Goal: Task Accomplishment & Management: Complete application form

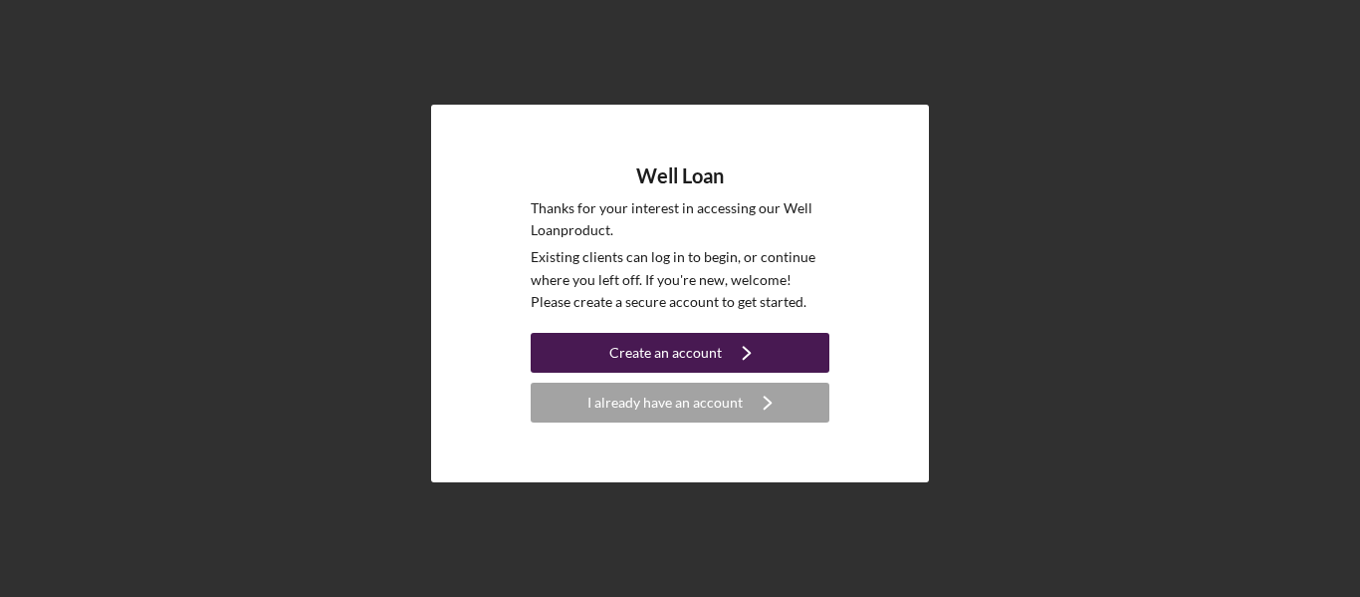
click at [709, 347] on div "Create an account" at bounding box center [665, 353] width 113 height 40
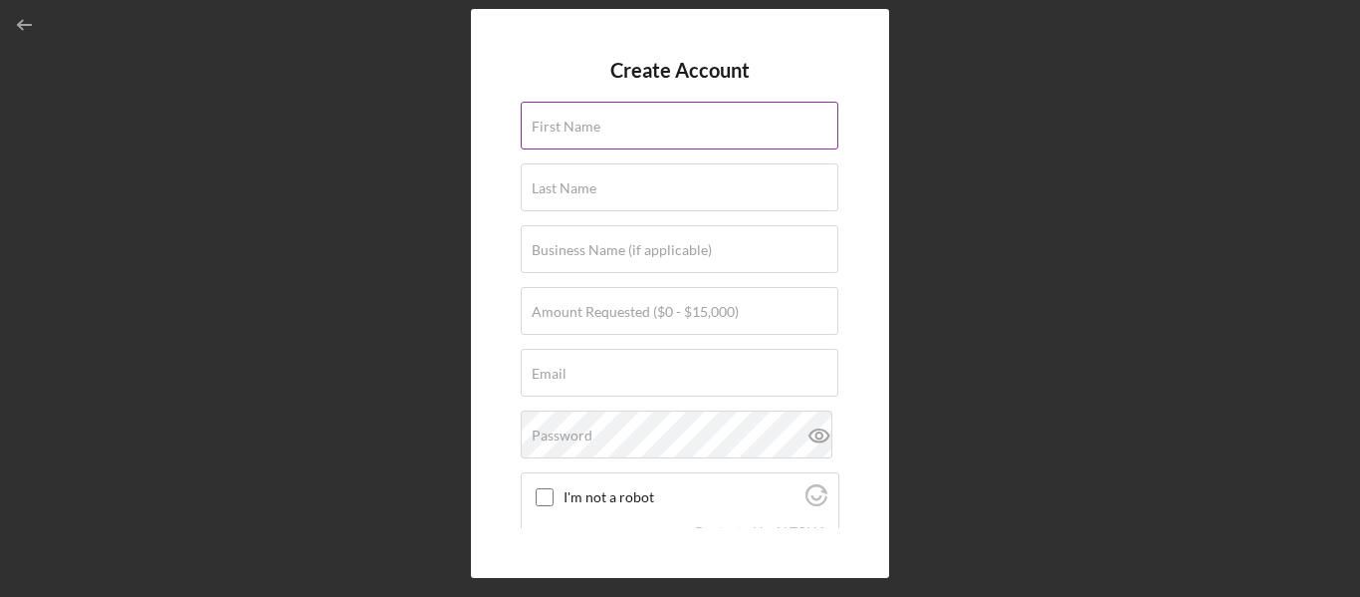
click at [578, 123] on label "First Name" at bounding box center [566, 127] width 69 height 16
click at [578, 123] on input "First Name" at bounding box center [680, 126] width 318 height 48
type input "[PERSON_NAME]"
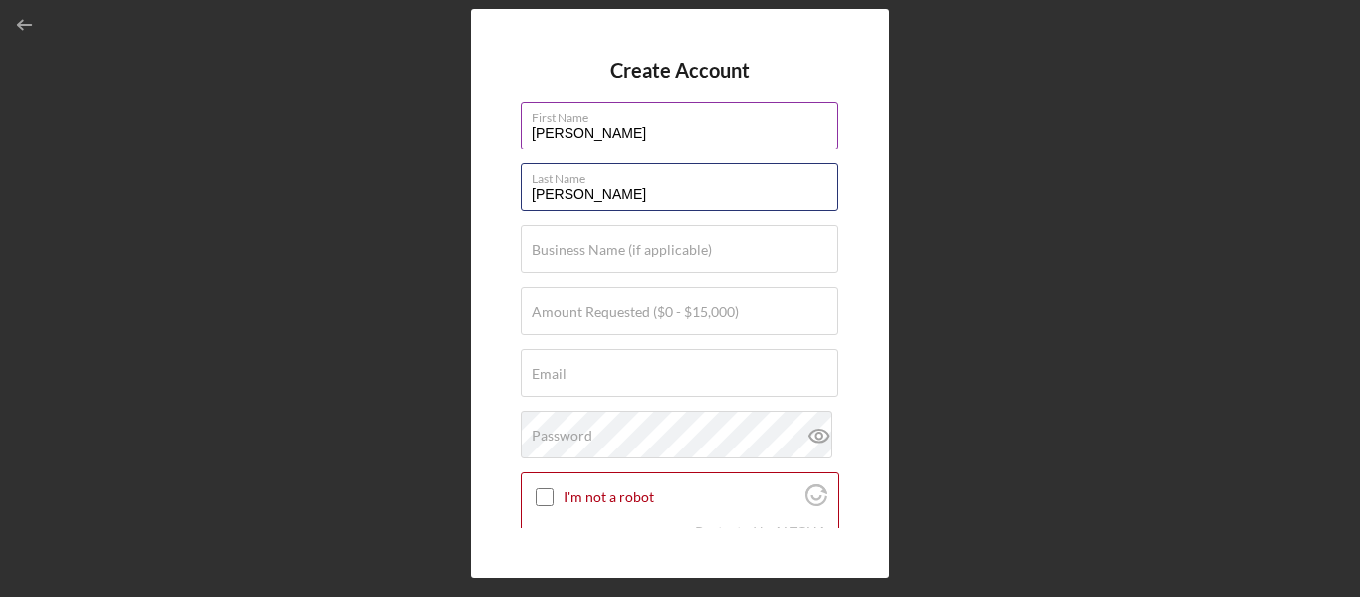
type input "[PERSON_NAME]"
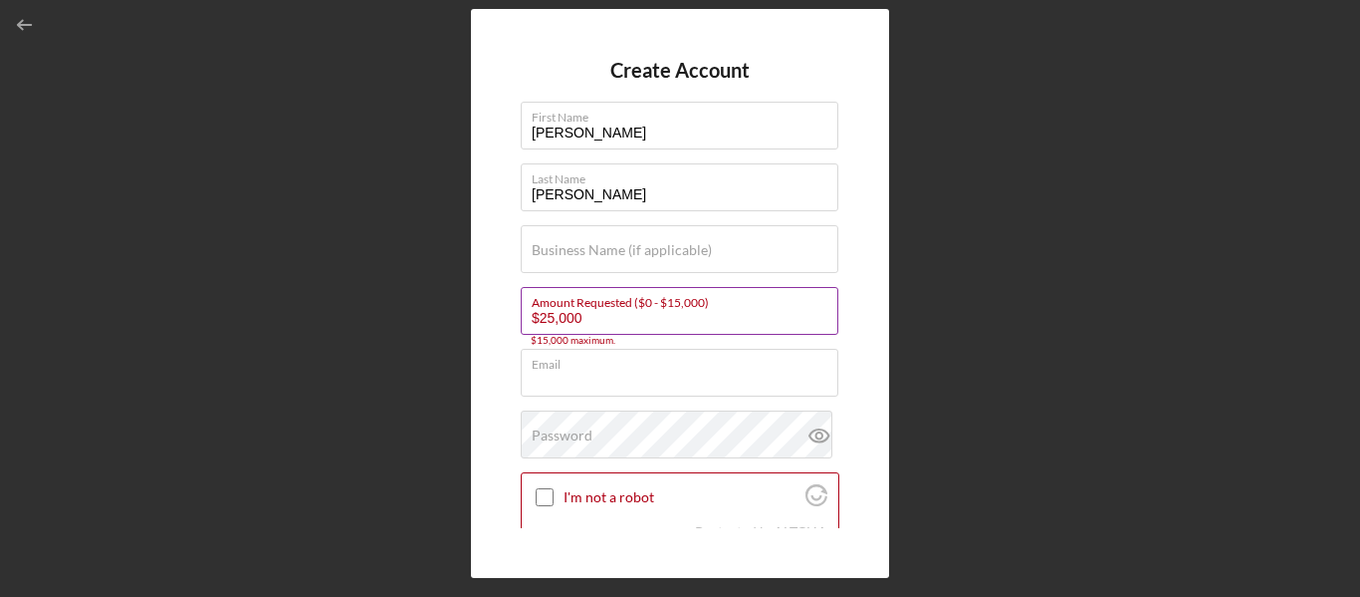
click at [578, 319] on input "$25,000" at bounding box center [680, 311] width 318 height 48
click at [720, 309] on input "$25,000" at bounding box center [680, 311] width 318 height 48
click at [547, 318] on input "$25,000" at bounding box center [680, 311] width 318 height 48
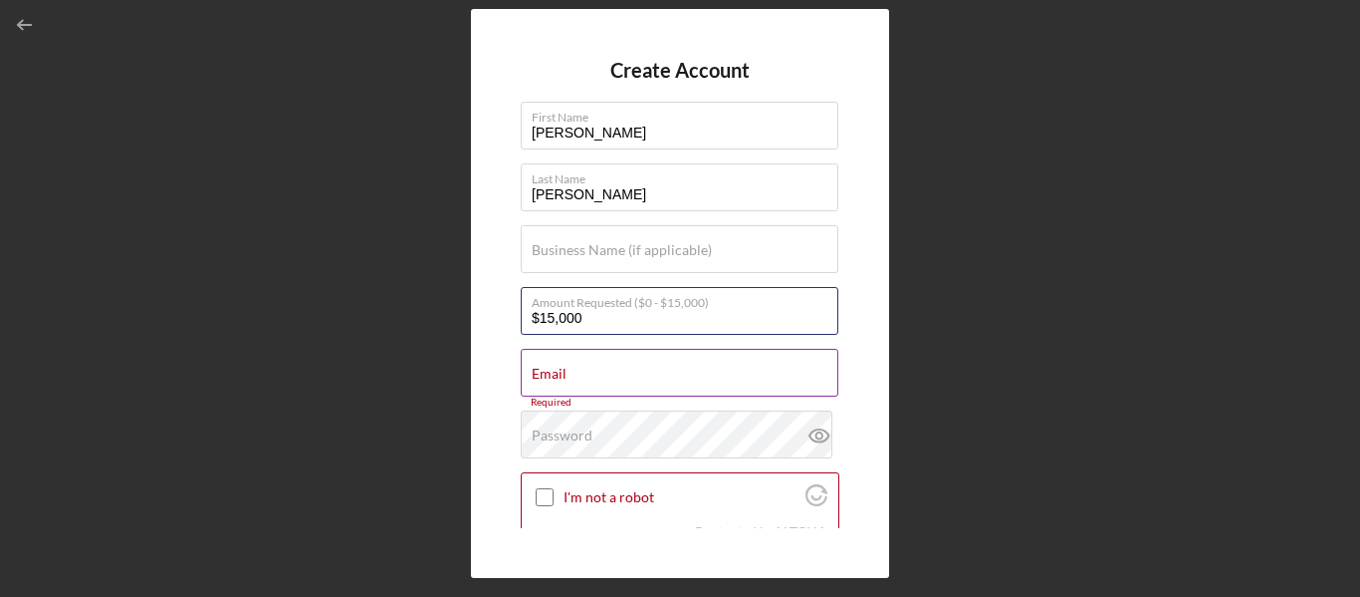
type input "$15,000"
click at [573, 370] on div "Email Required" at bounding box center [680, 374] width 319 height 50
type input "[EMAIL_ADDRESS][PERSON_NAME][DOMAIN_NAME]"
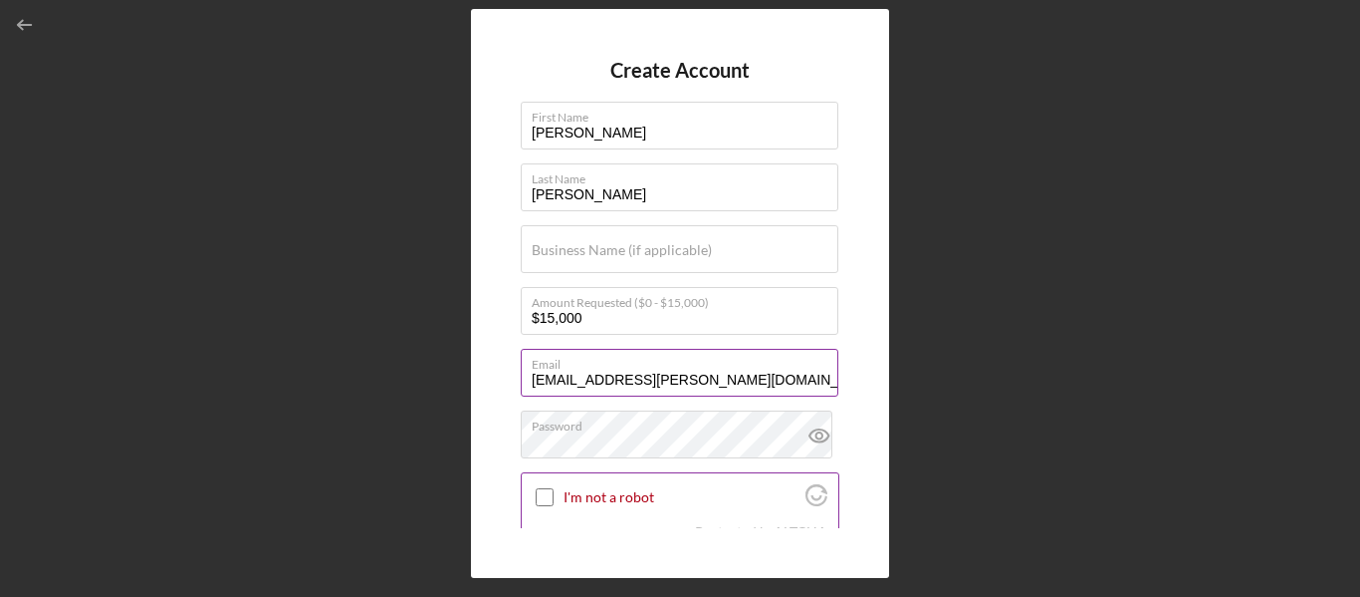
click at [542, 496] on input "I'm not a robot" at bounding box center [545, 497] width 18 height 18
checkbox input "true"
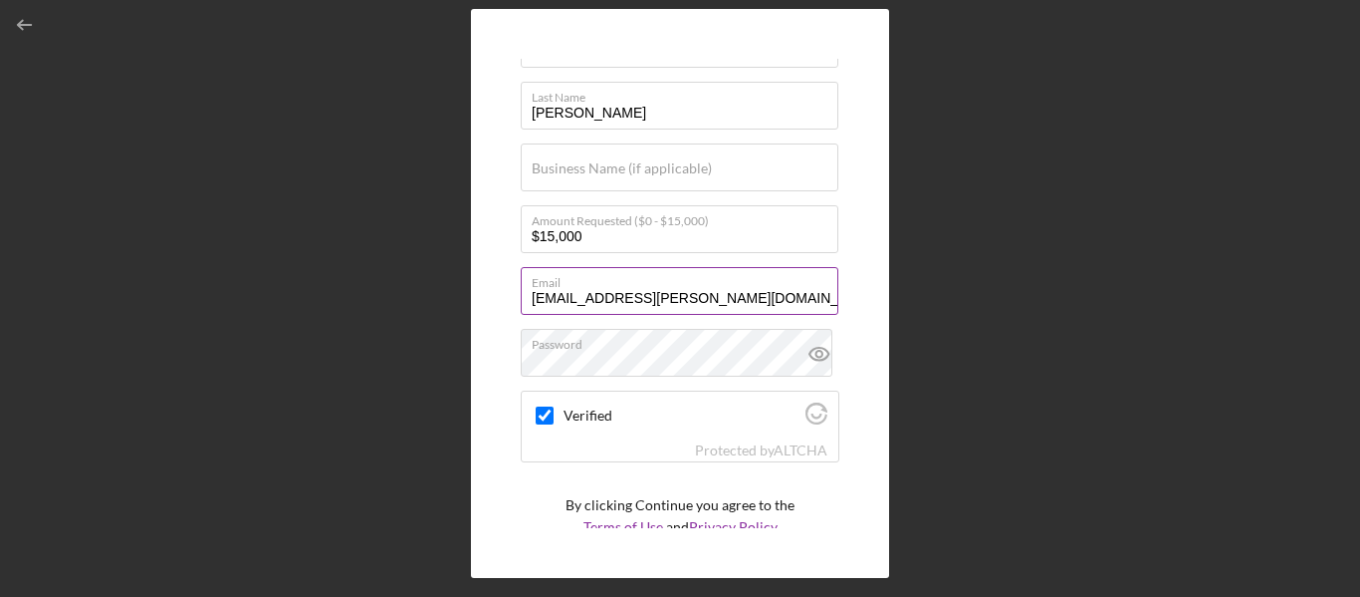
scroll to position [152, 0]
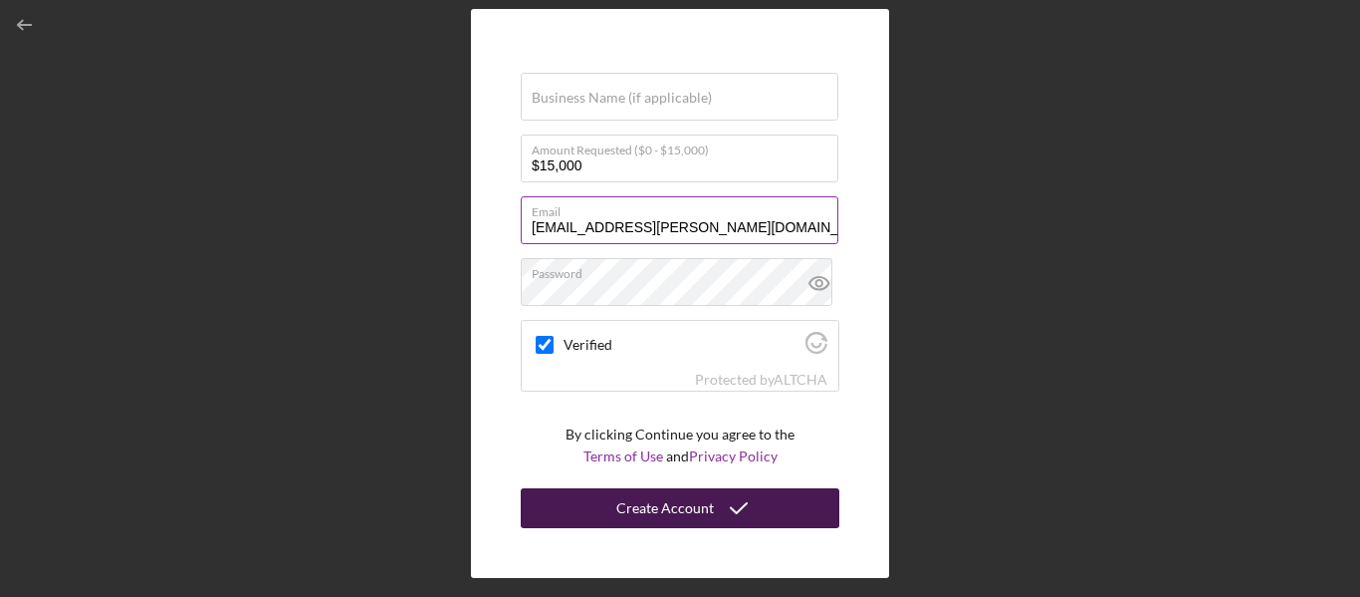
click at [691, 513] on div "Create Account" at bounding box center [665, 508] width 98 height 40
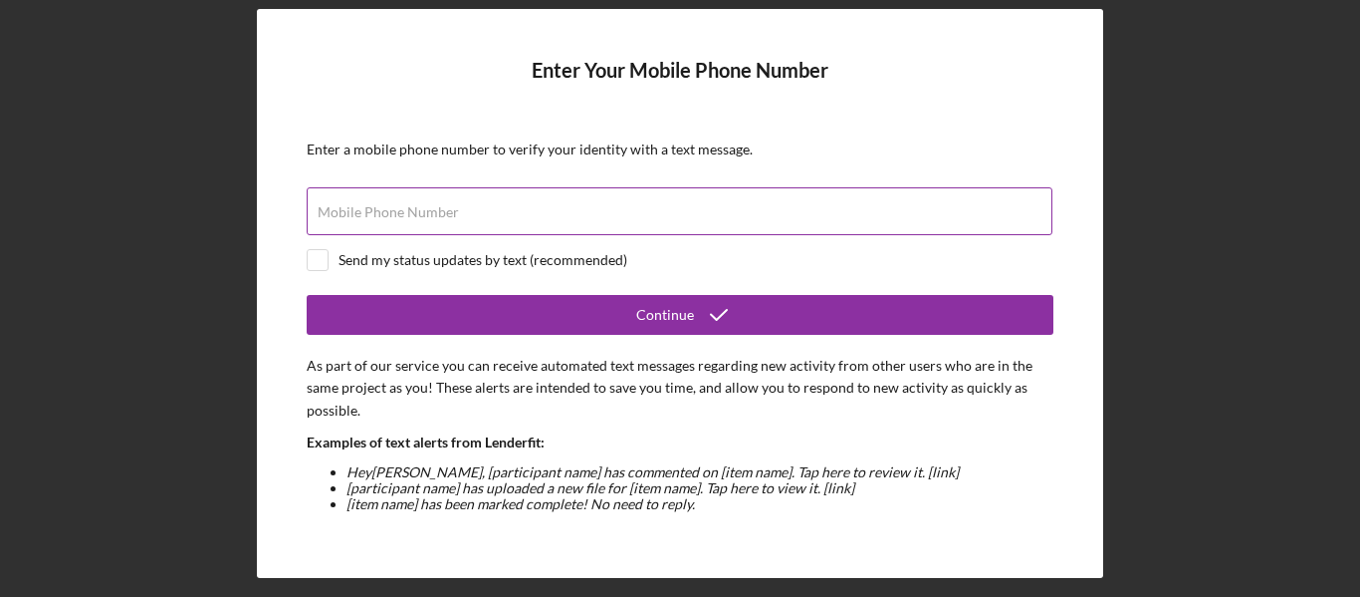
click at [439, 215] on label "Mobile Phone Number" at bounding box center [388, 212] width 141 height 16
click at [439, 215] on input "Mobile Phone Number" at bounding box center [680, 211] width 746 height 48
type input "[PHONE_NUMBER]"
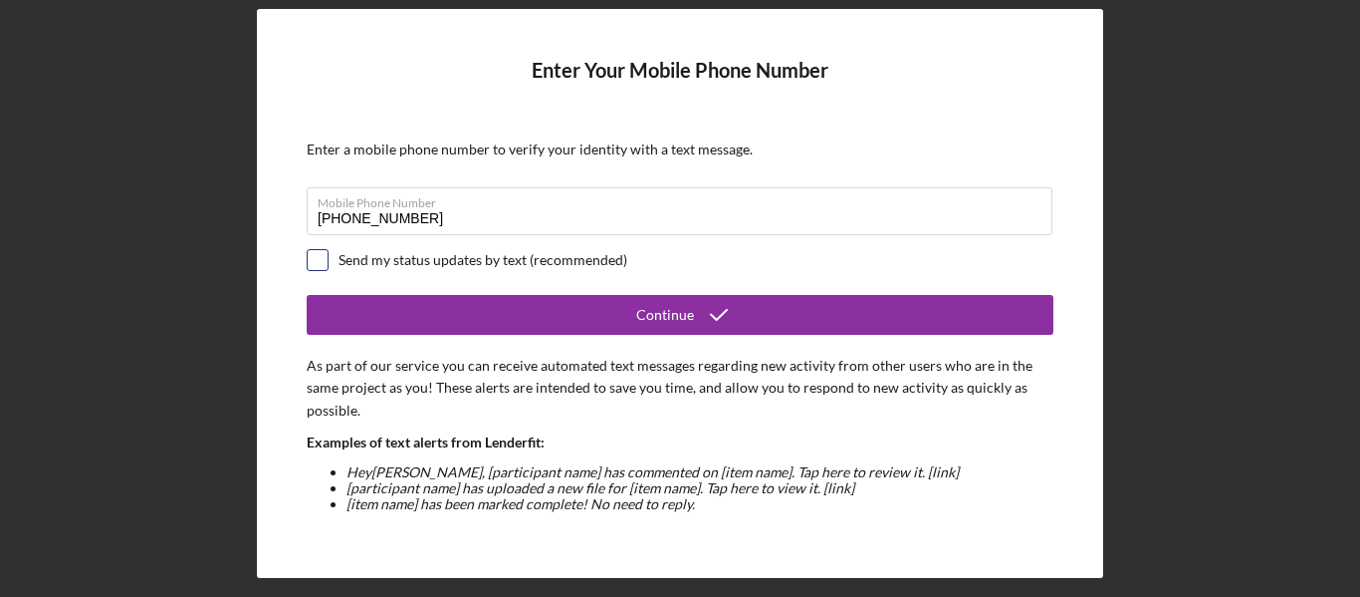
click at [326, 264] on input "checkbox" at bounding box center [318, 260] width 20 height 20
checkbox input "true"
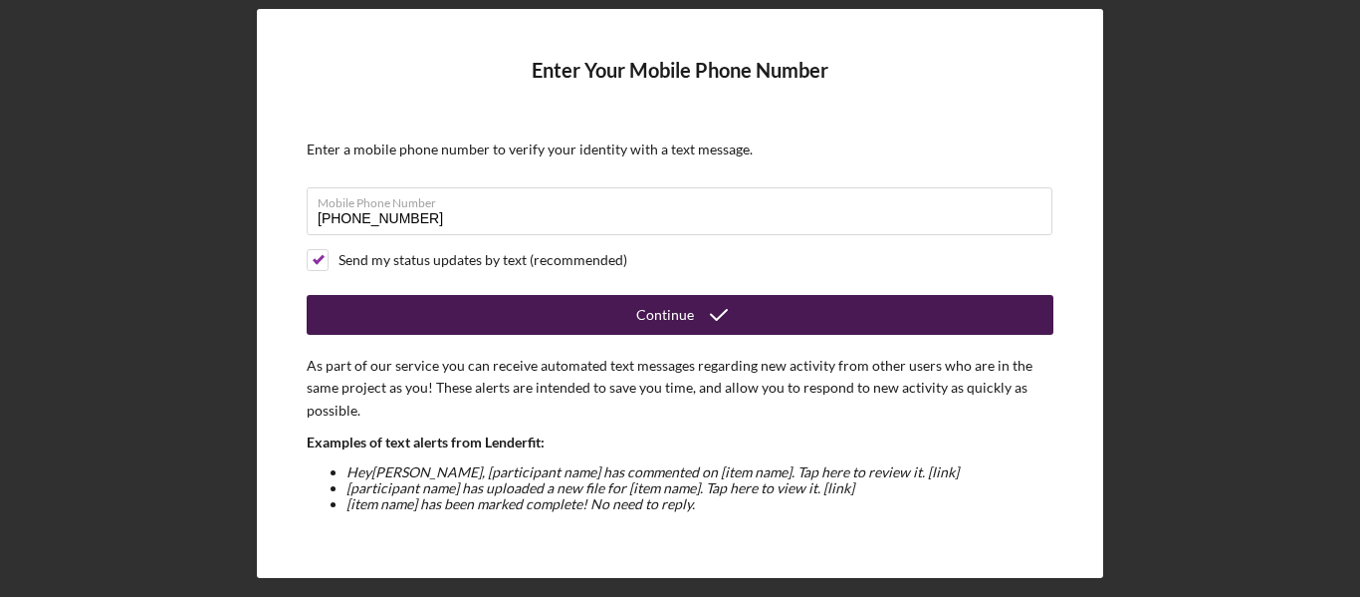
click at [639, 310] on div "Continue" at bounding box center [665, 315] width 58 height 40
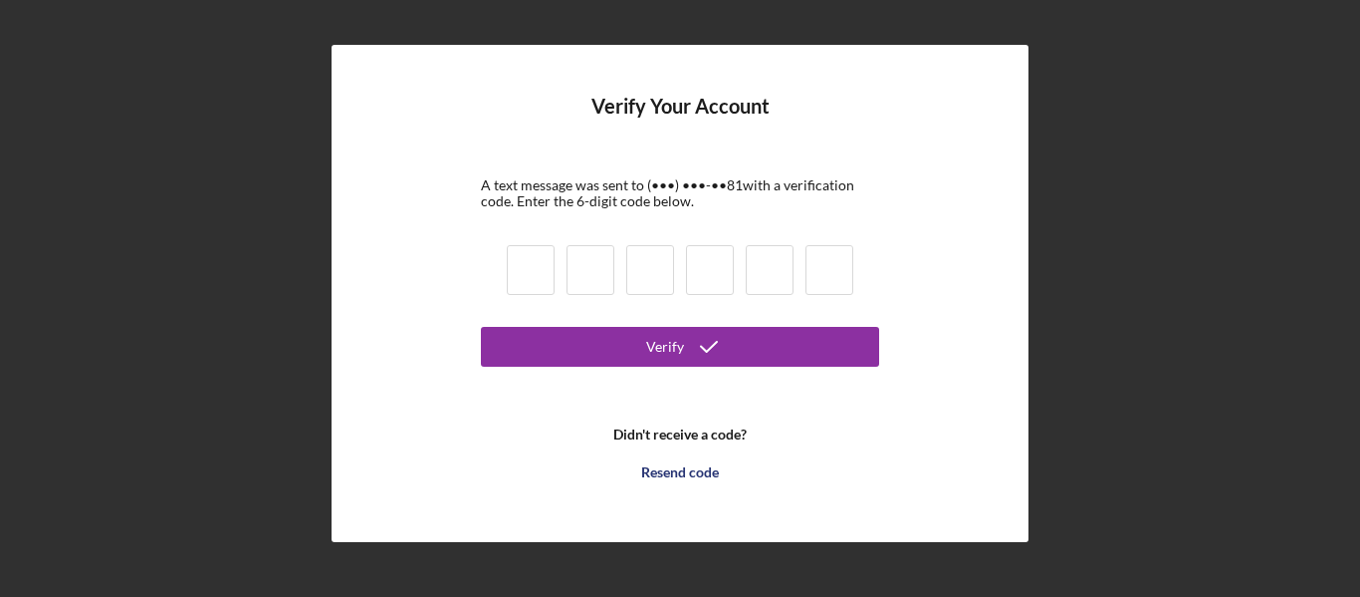
click at [546, 270] on input at bounding box center [531, 270] width 48 height 50
type input "1"
type input "7"
type input "9"
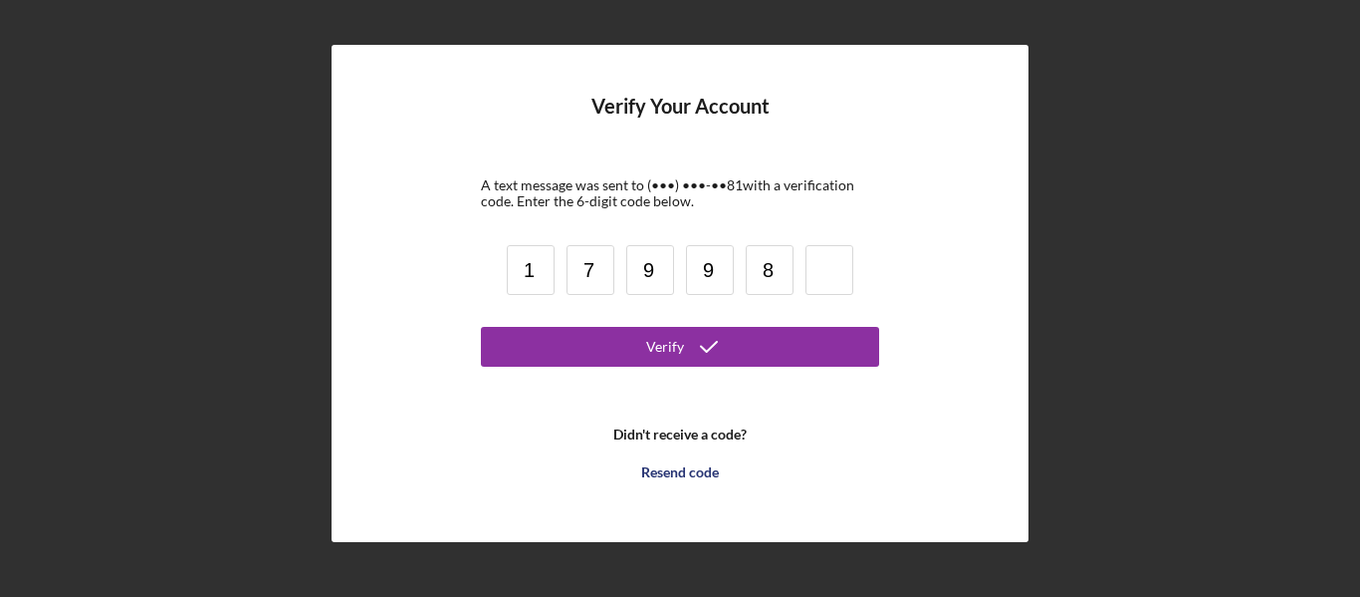
type input "8"
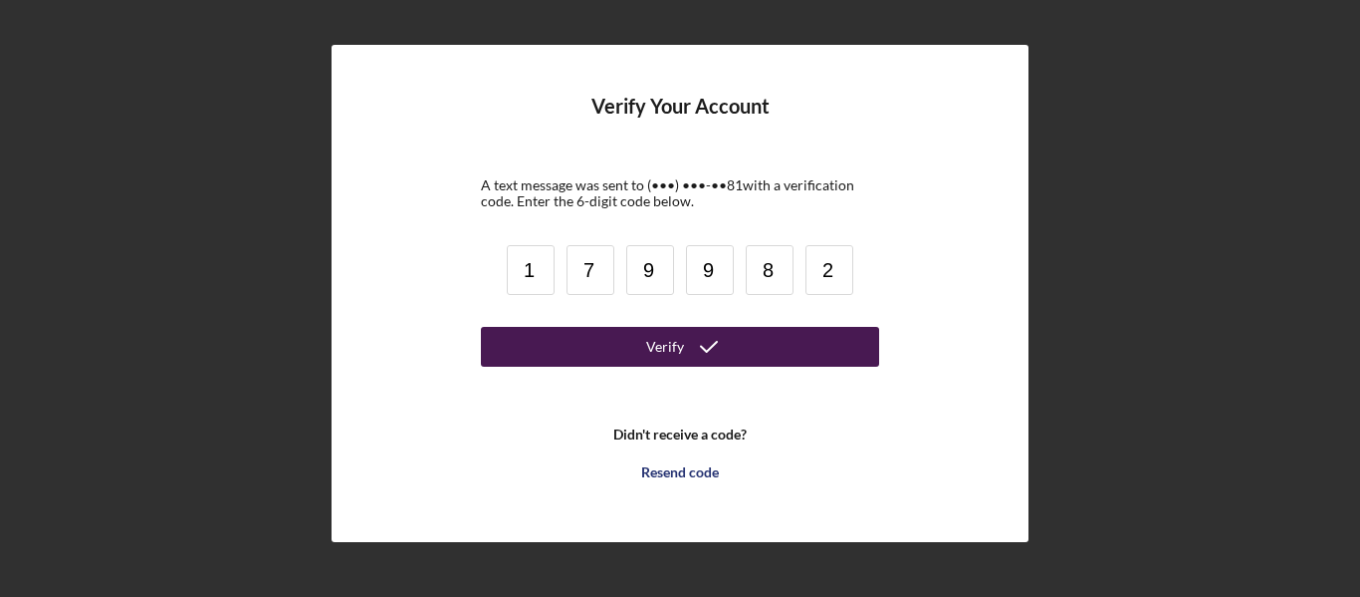
type input "2"
click at [697, 341] on icon "submit" at bounding box center [709, 347] width 50 height 50
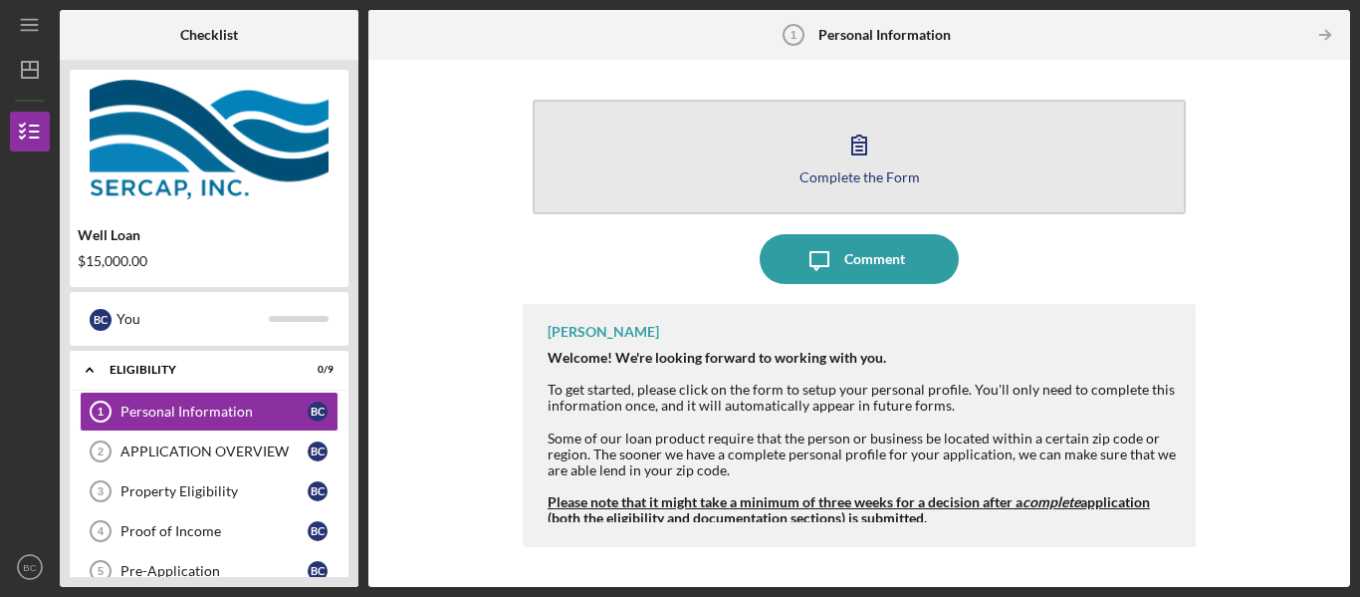
click at [859, 146] on icon "button" at bounding box center [859, 144] width 14 height 19
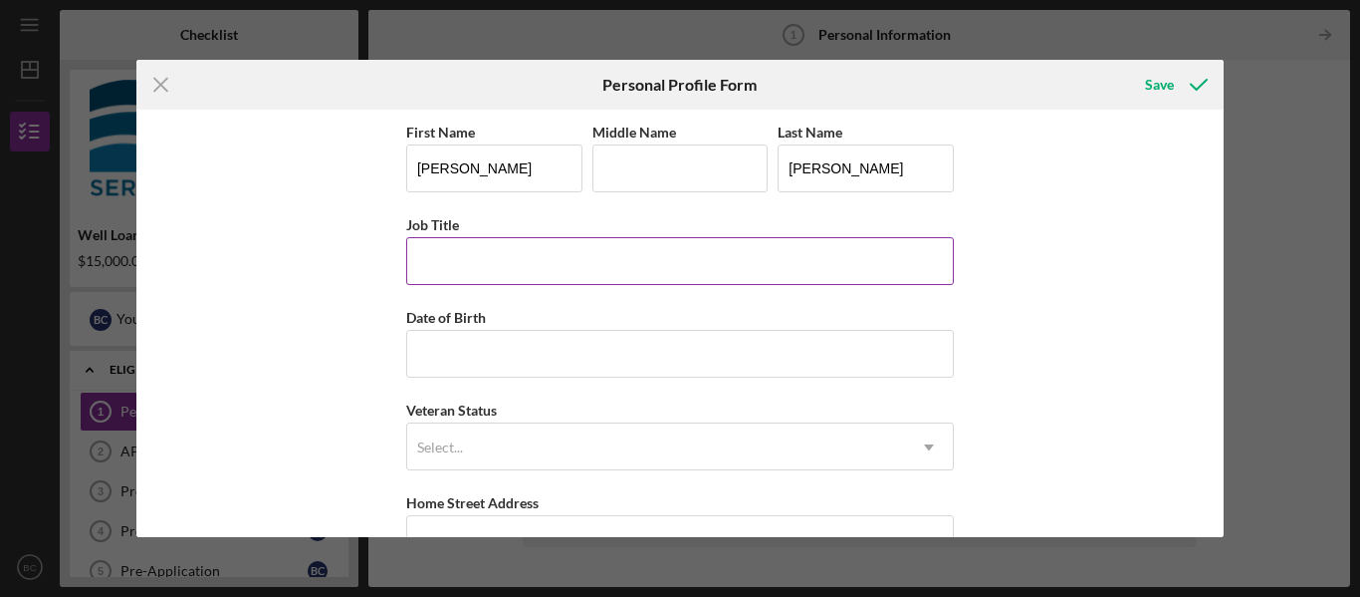
click at [433, 267] on input "Job Title" at bounding box center [680, 261] width 548 height 48
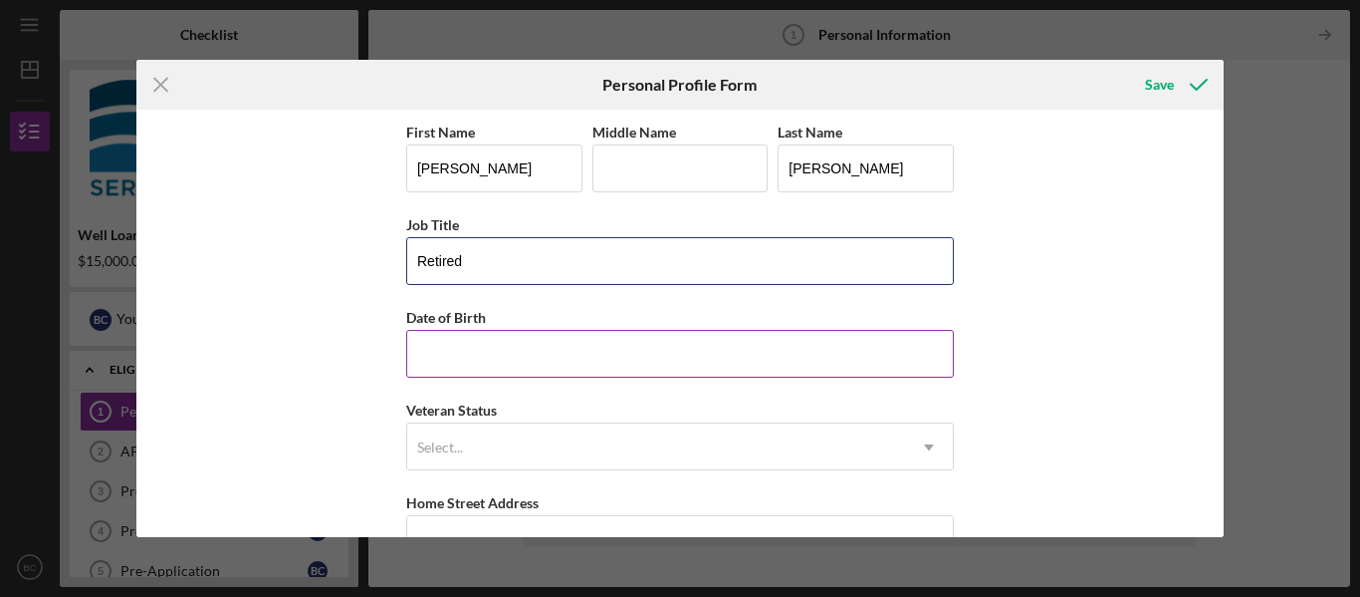
type input "Retired"
click at [428, 353] on input "Date of Birth" at bounding box center [680, 354] width 548 height 48
type input "[DATE]"
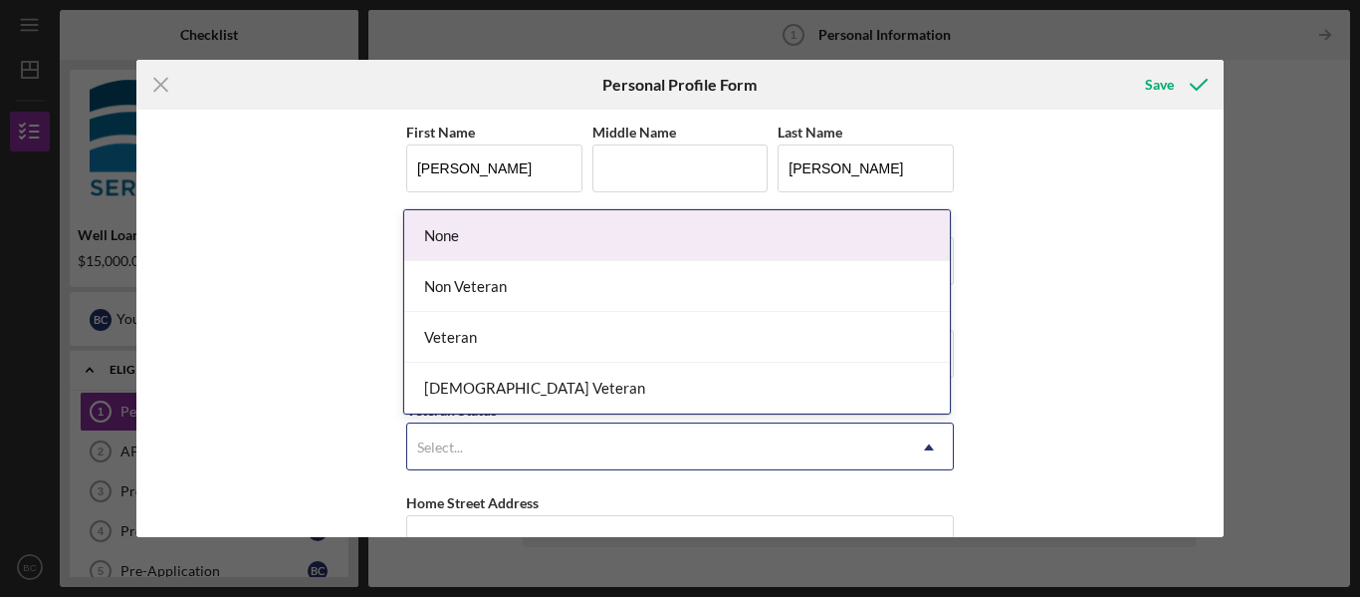
click at [922, 449] on icon "Icon/Dropdown Arrow" at bounding box center [929, 447] width 48 height 48
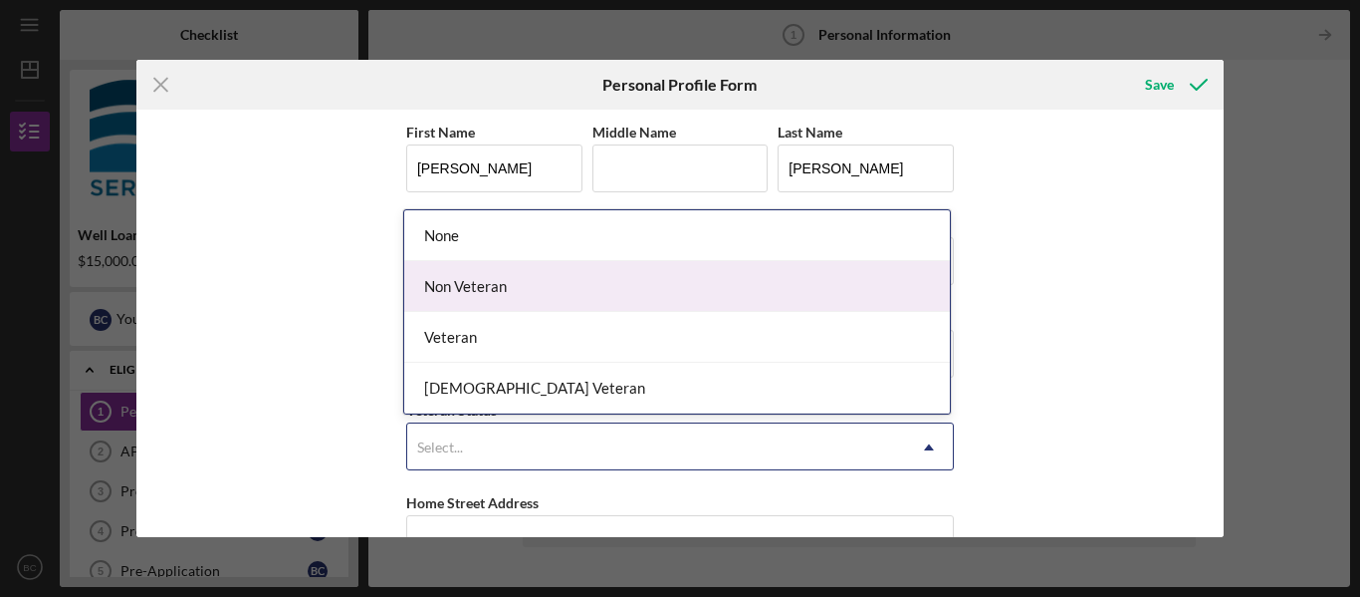
click at [541, 290] on div "Non Veteran" at bounding box center [677, 286] width 546 height 51
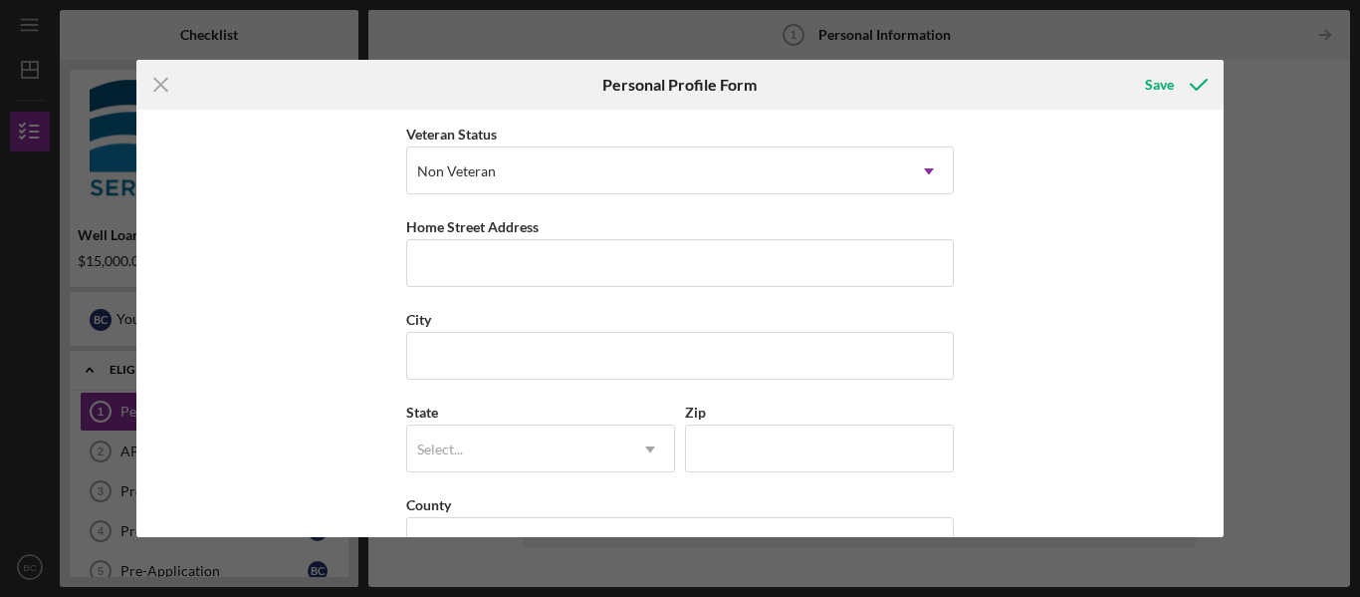
scroll to position [305, 0]
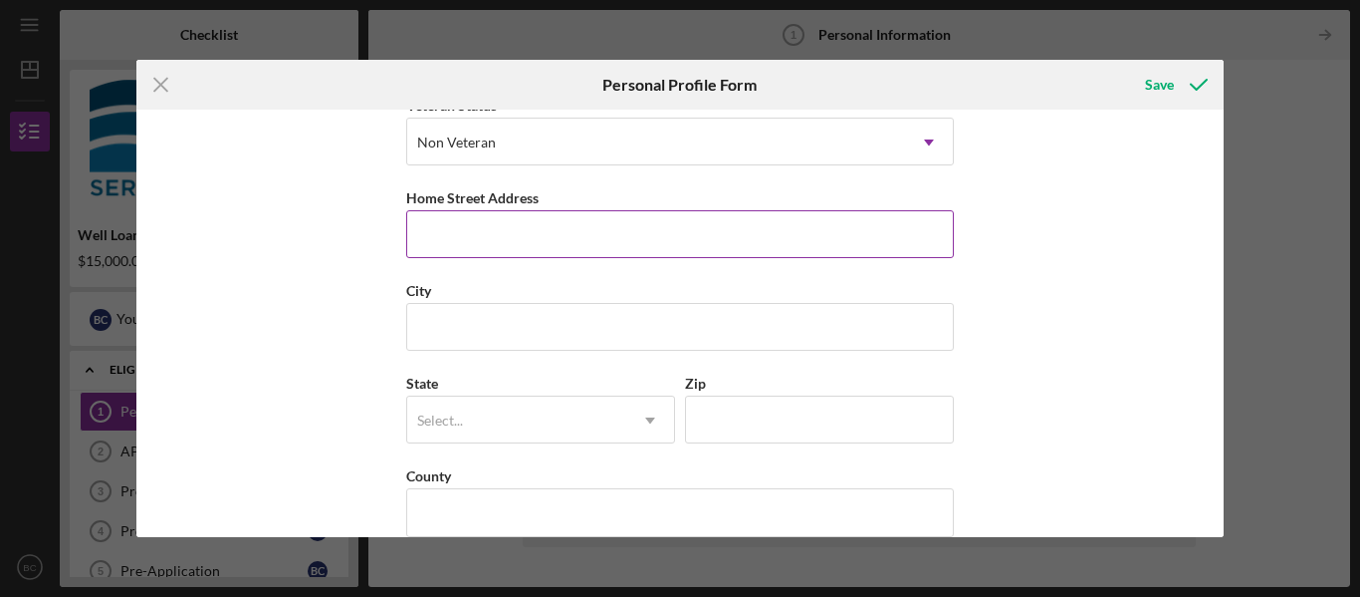
click at [420, 241] on input "Home Street Address" at bounding box center [680, 234] width 548 height 48
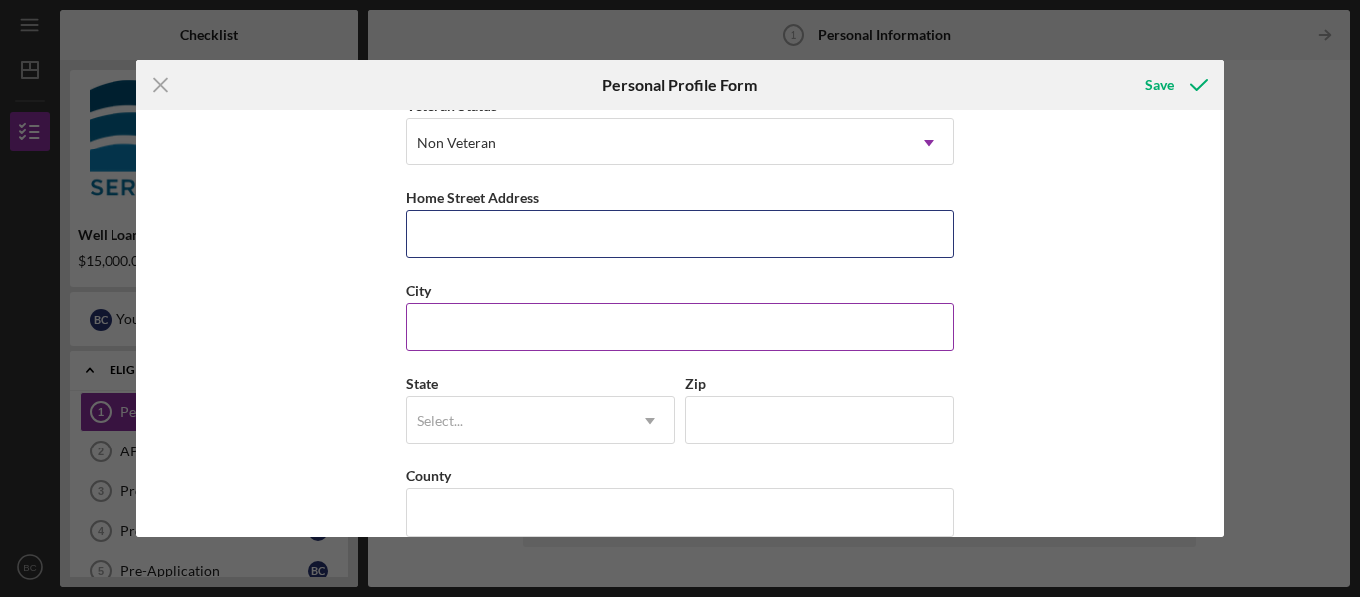
type input "1375 [GEOGRAPHIC_DATA]"
type input "[GEOGRAPHIC_DATA]"
type input "MD"
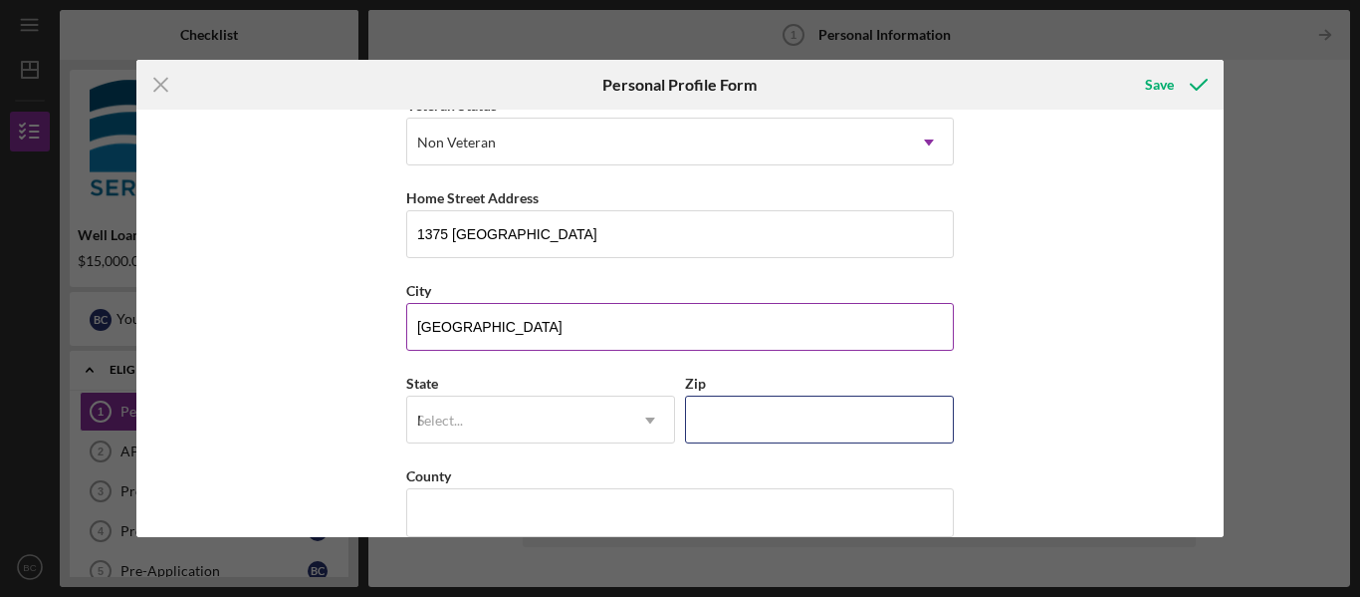
type input "21903"
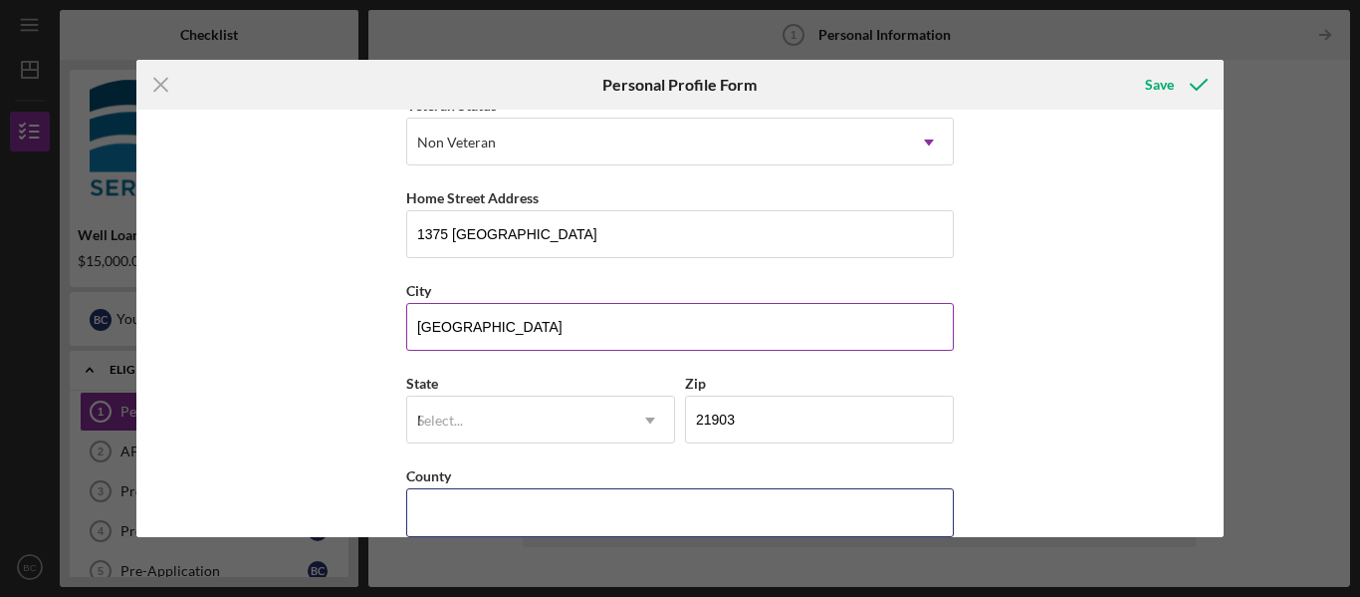
type input "[GEOGRAPHIC_DATA]"
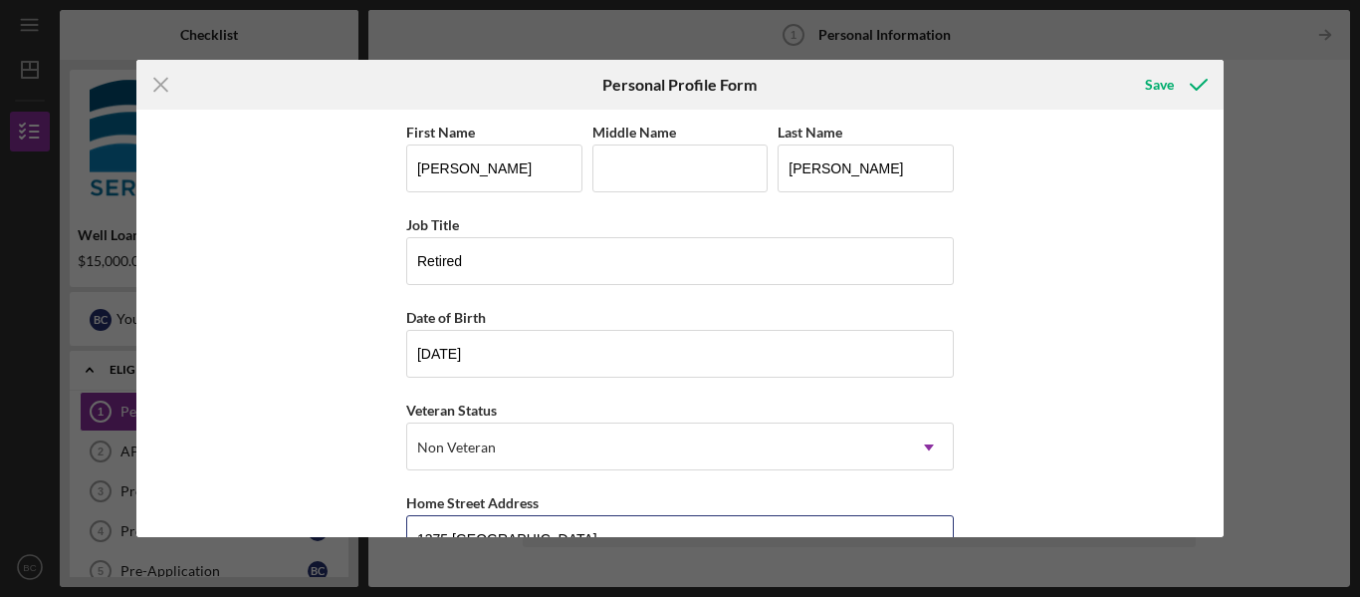
scroll to position [335, 0]
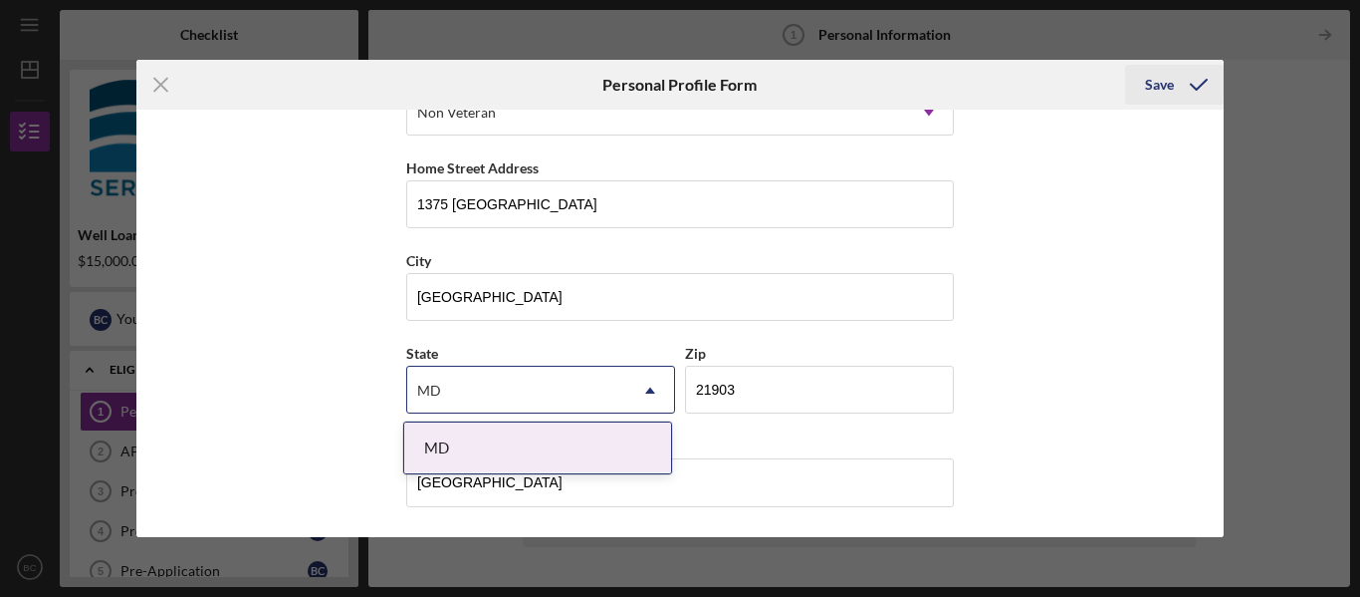
click at [1165, 88] on div "Save" at bounding box center [1159, 85] width 29 height 40
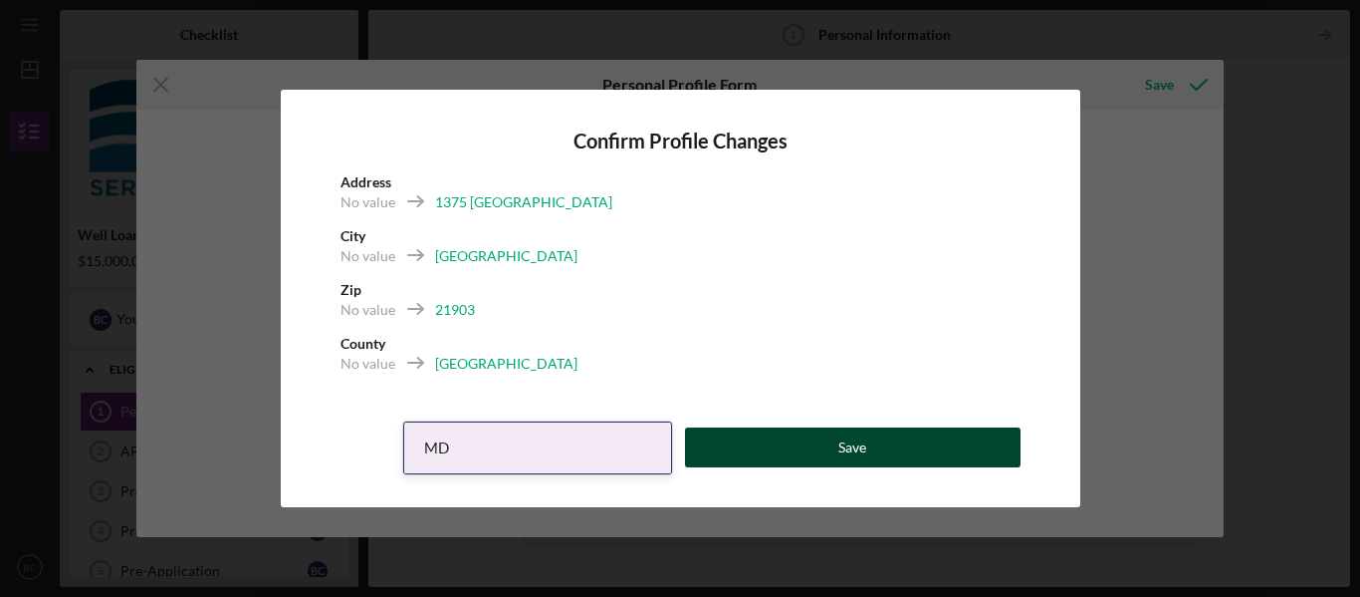
click at [906, 446] on button "Save" at bounding box center [853, 447] width 336 height 40
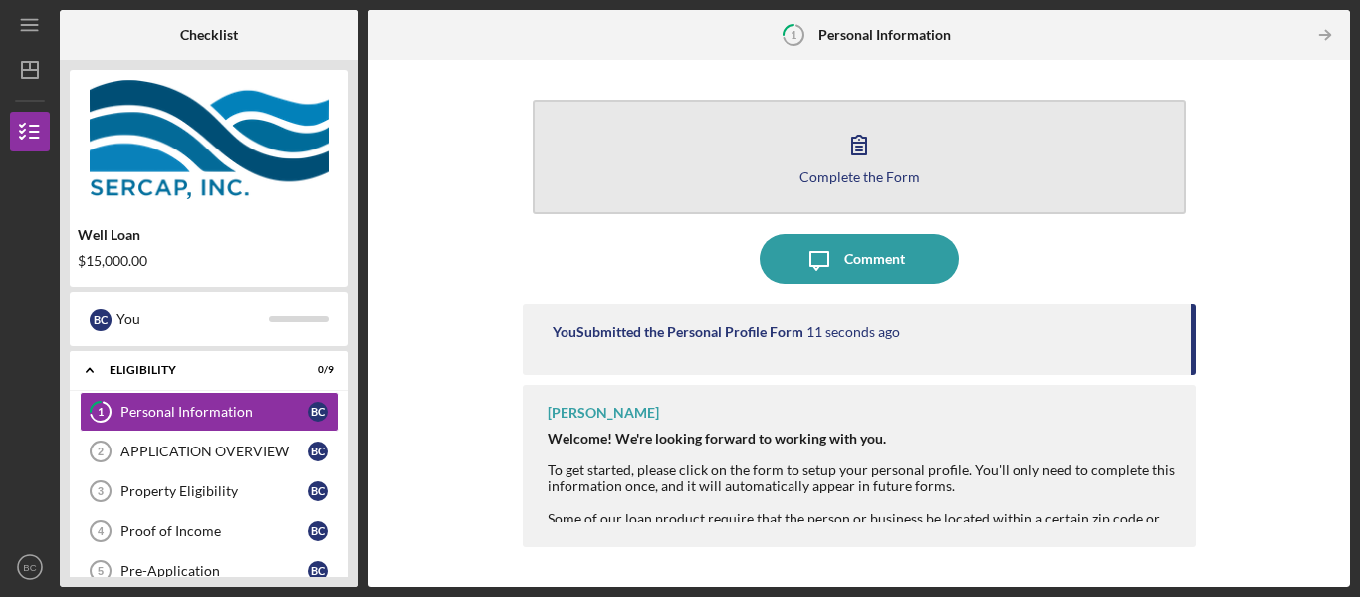
click at [860, 152] on icon "button" at bounding box center [860, 145] width 50 height 50
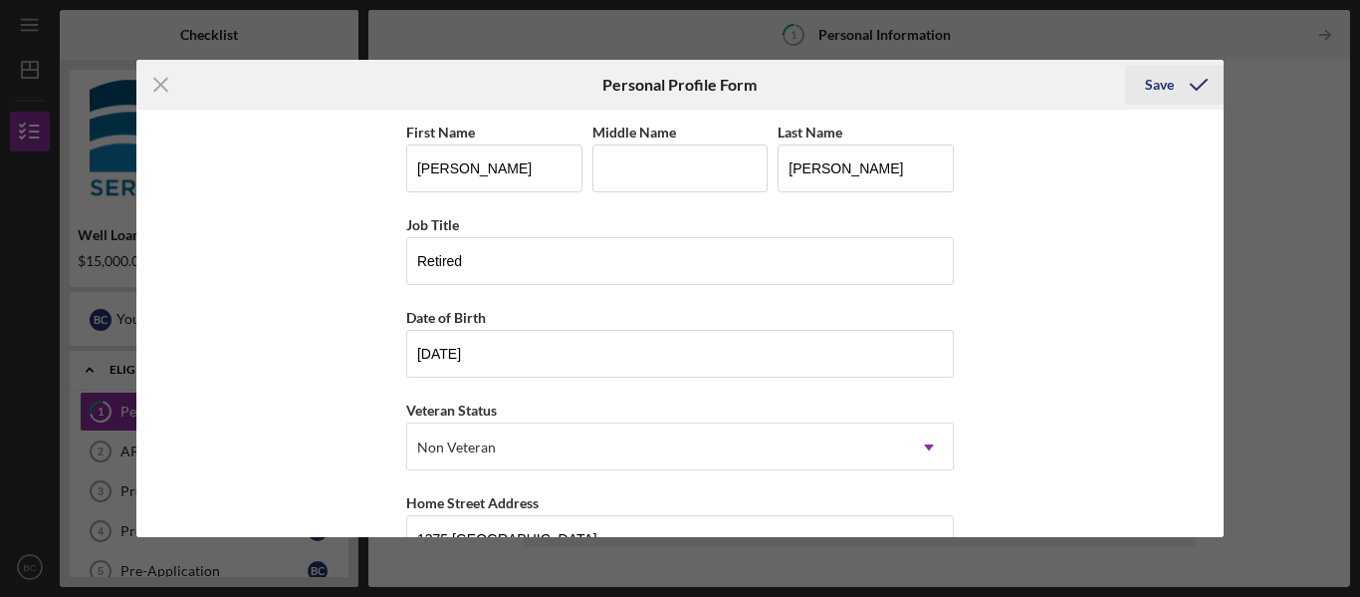
click at [1165, 86] on div "Save" at bounding box center [1159, 85] width 29 height 40
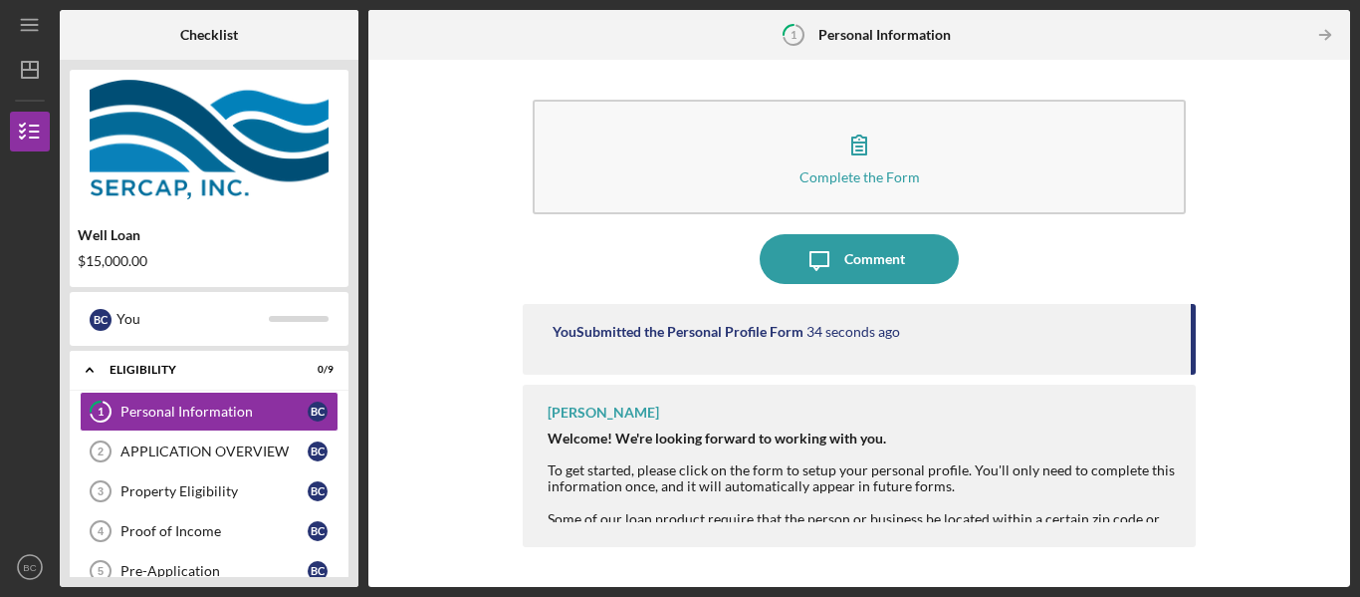
click at [1158, 427] on div "[PERSON_NAME] Welcome! We're looking forward to working with you. To get starte…" at bounding box center [859, 465] width 673 height 162
click at [258, 458] on div "APPLICATION OVERVIEW" at bounding box center [214, 451] width 187 height 16
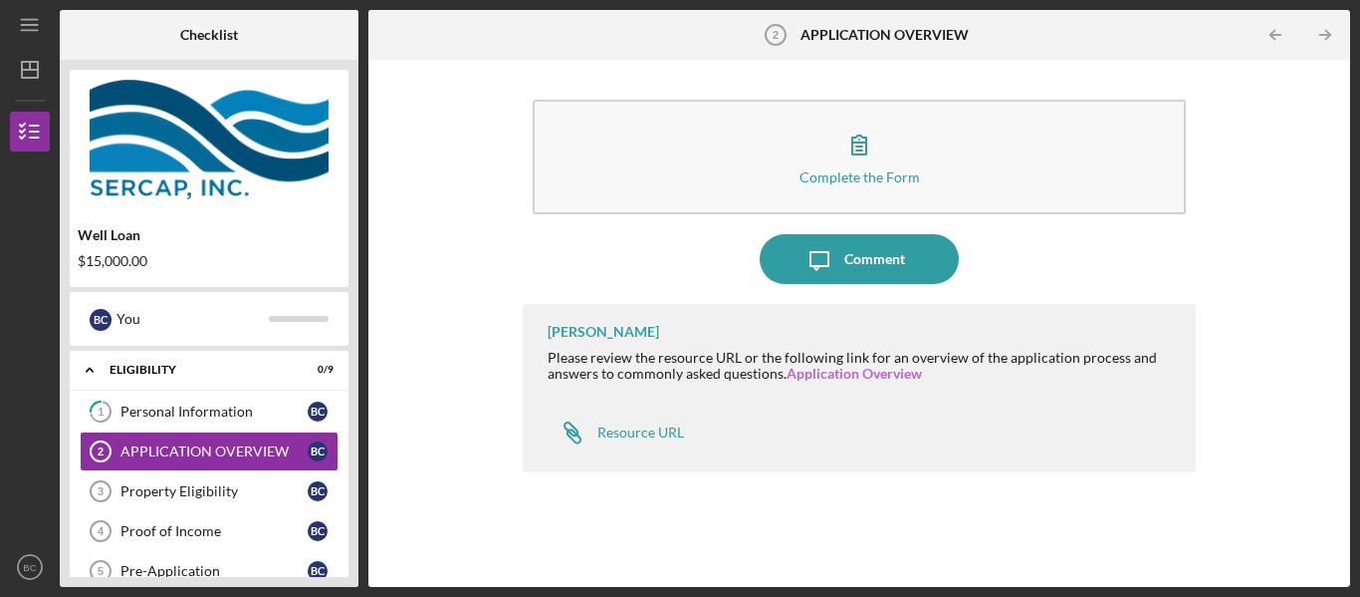
click at [869, 365] on link "Application Overview" at bounding box center [854, 373] width 135 height 17
